Goal: Information Seeking & Learning: Learn about a topic

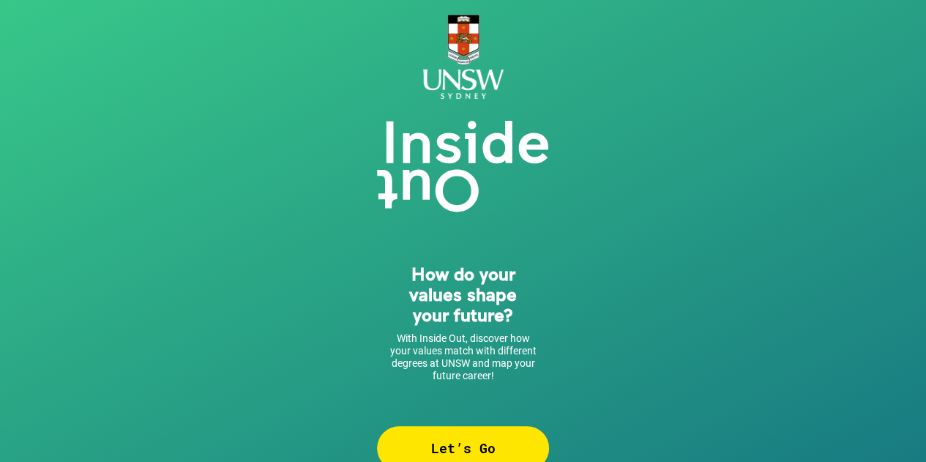
click at [429, 434] on div "Let’s Go" at bounding box center [463, 448] width 172 height 44
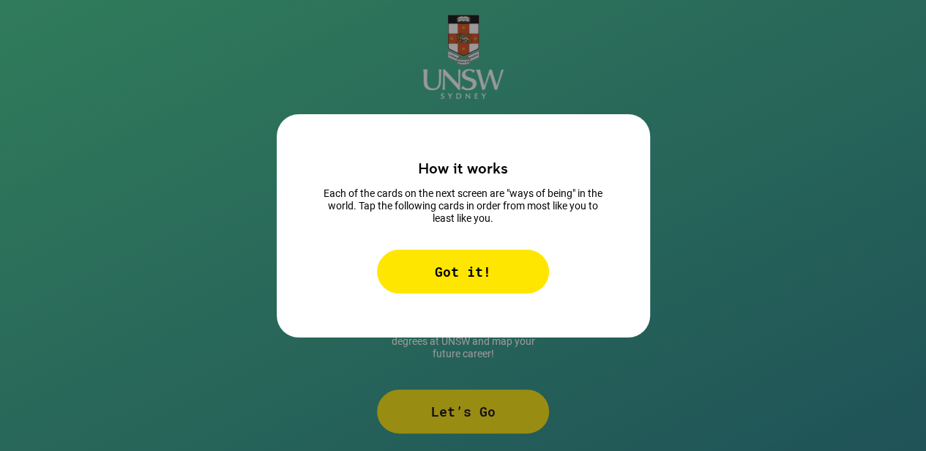
click at [425, 269] on div "Got it!" at bounding box center [463, 272] width 172 height 44
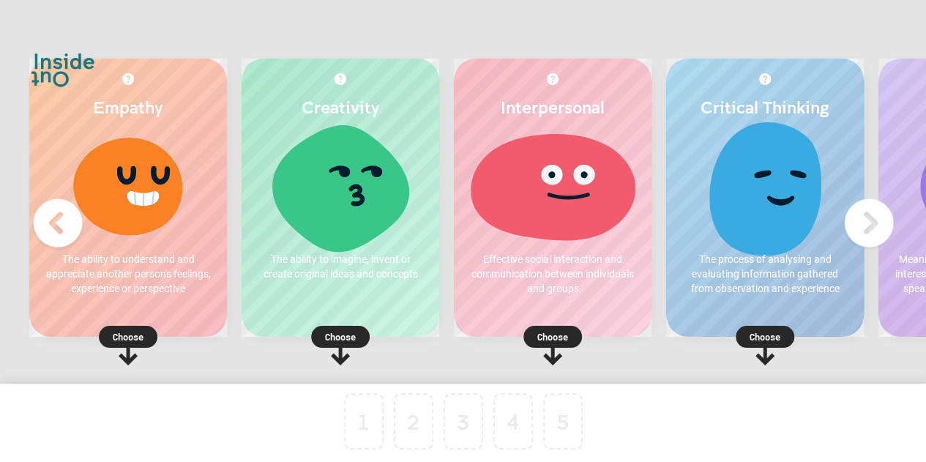
click at [129, 345] on icon at bounding box center [128, 353] width 19 height 23
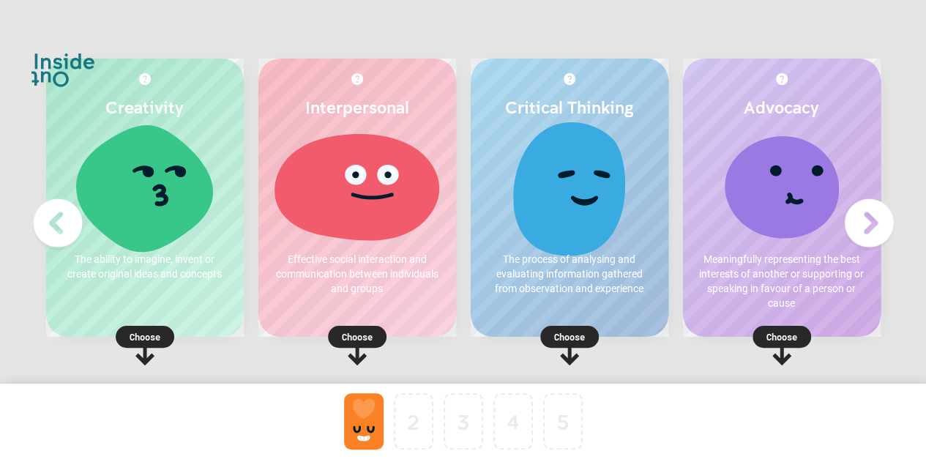
click at [811, 193] on div at bounding box center [782, 186] width 168 height 110
click at [779, 332] on p "Choose" at bounding box center [782, 336] width 198 height 15
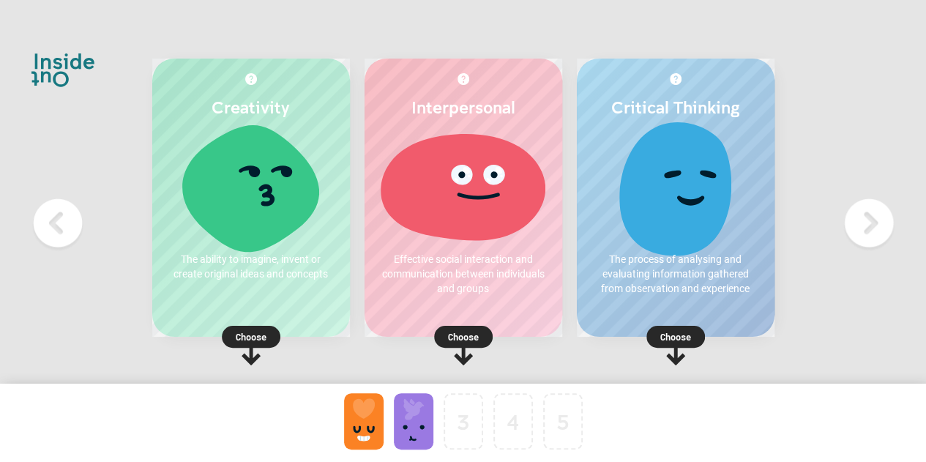
click at [457, 346] on rect at bounding box center [463, 337] width 59 height 22
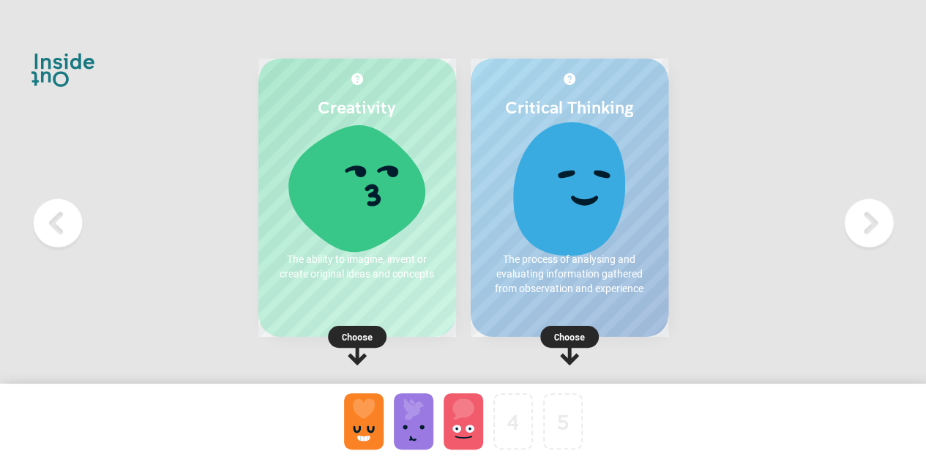
click at [568, 329] on p "Choose" at bounding box center [570, 336] width 198 height 15
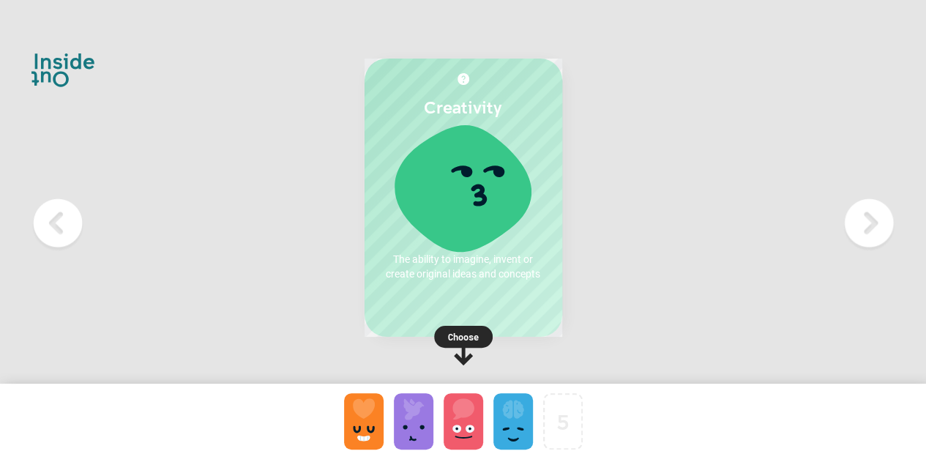
click at [458, 340] on p "Choose" at bounding box center [464, 336] width 198 height 15
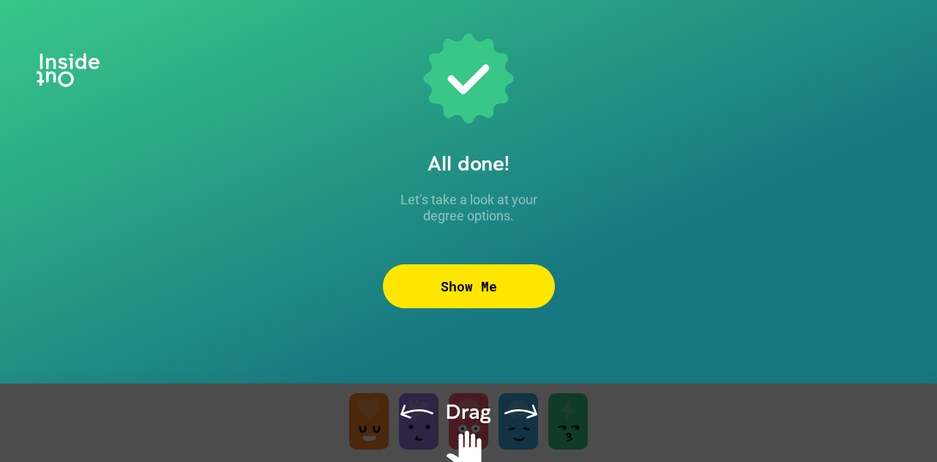
click at [466, 259] on div "All done! Let’s take a look at your degree options. Show Me" at bounding box center [469, 231] width 172 height 410
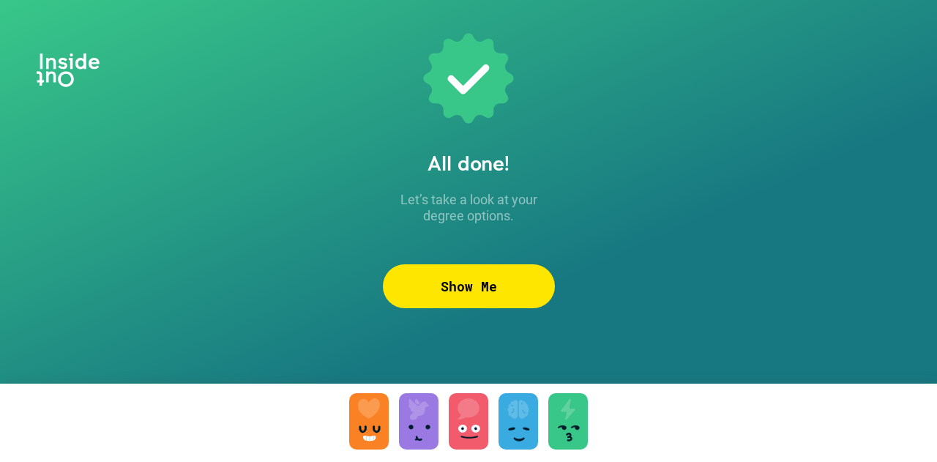
click at [472, 293] on div "Show Me" at bounding box center [469, 286] width 172 height 44
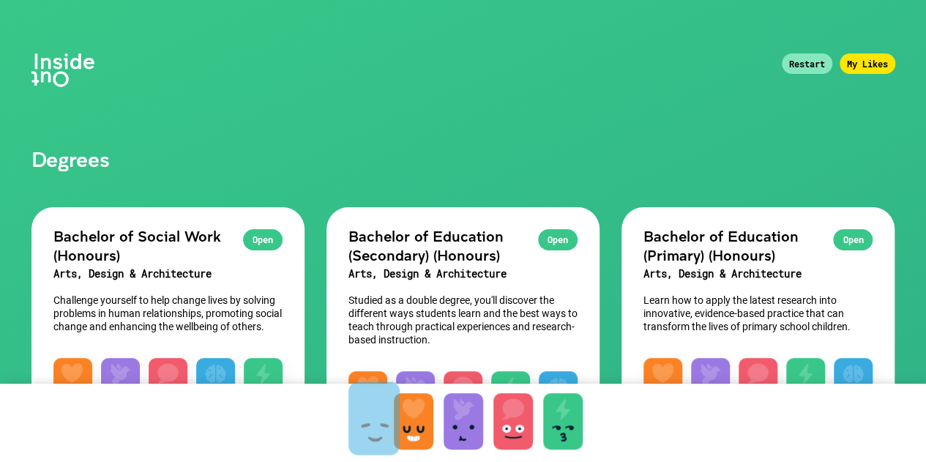
drag, startPoint x: 517, startPoint y: 422, endPoint x: 378, endPoint y: 420, distance: 139.1
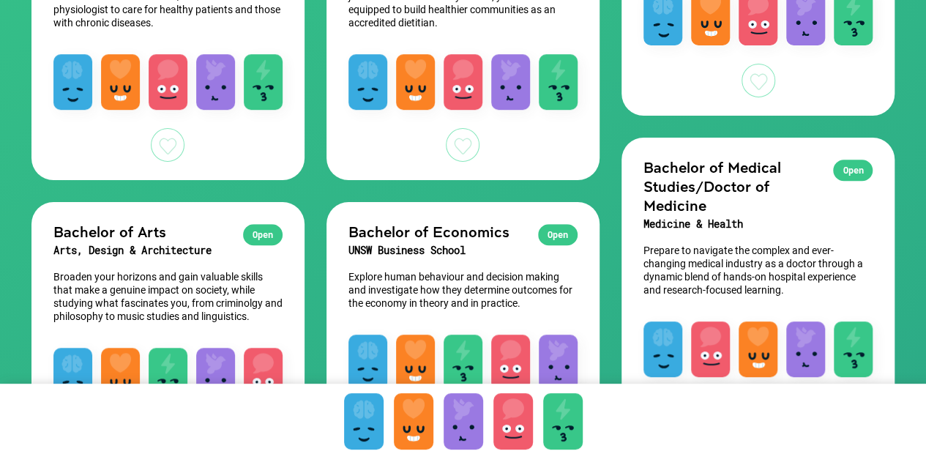
scroll to position [390, 0]
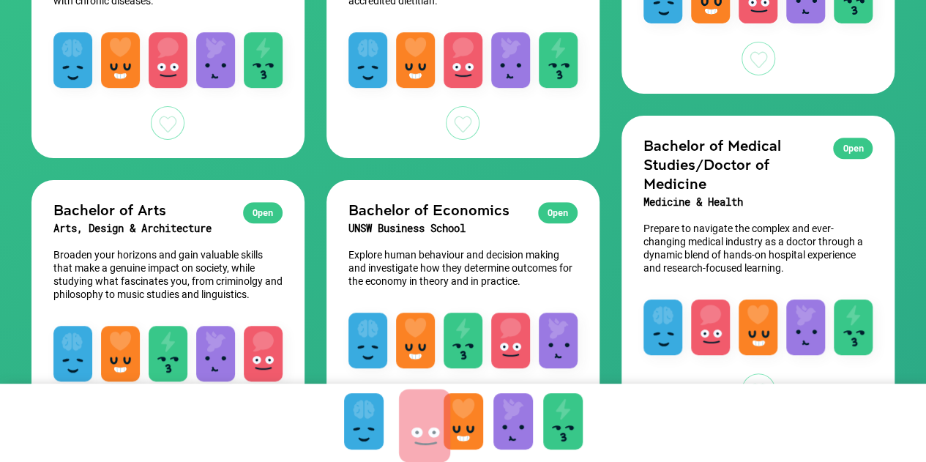
drag, startPoint x: 520, startPoint y: 428, endPoint x: 431, endPoint y: 433, distance: 89.4
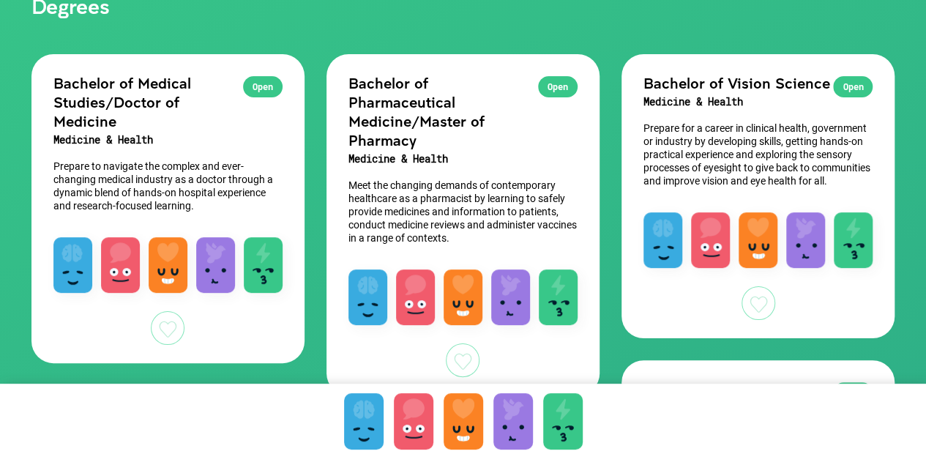
scroll to position [155, 0]
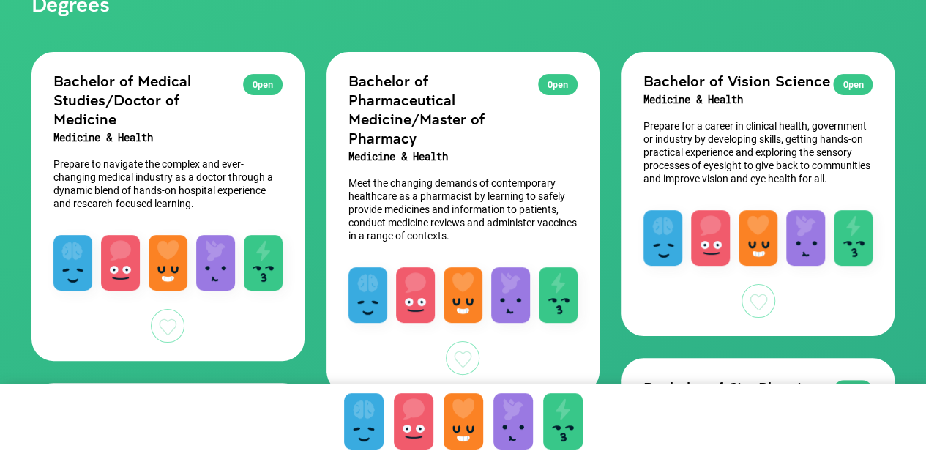
click at [264, 83] on div "Open" at bounding box center [263, 84] width 40 height 21
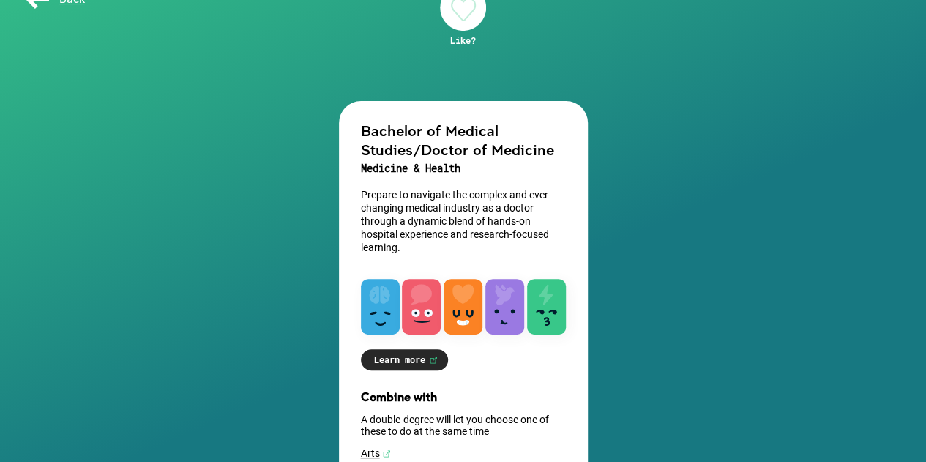
scroll to position [152, 0]
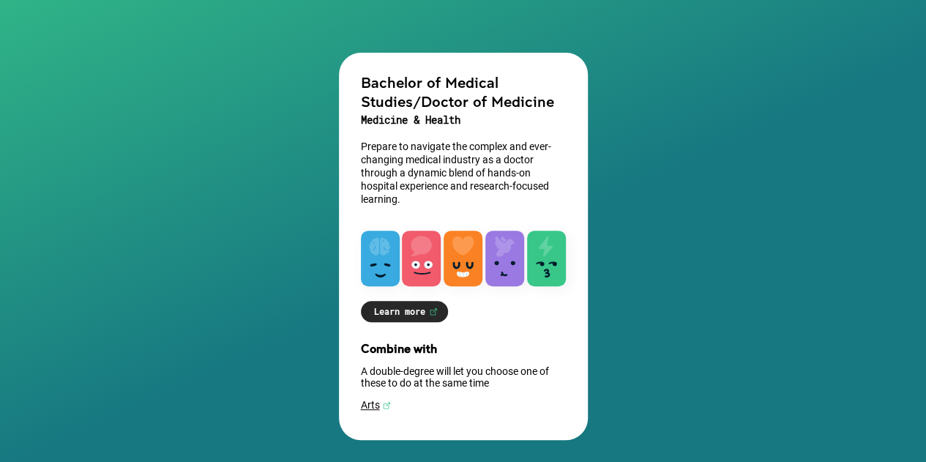
click at [407, 310] on link "Learn more" at bounding box center [404, 311] width 87 height 21
